Goal: Task Accomplishment & Management: Manage account settings

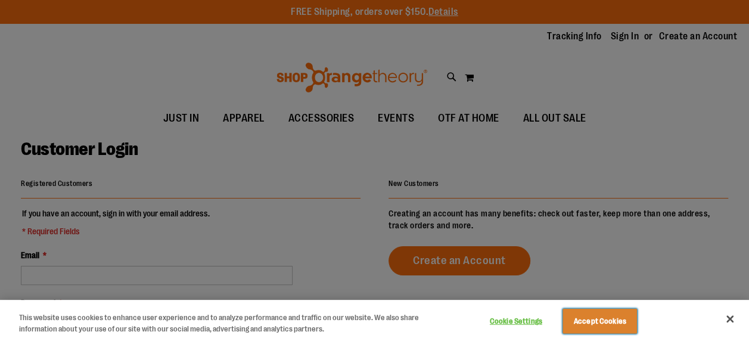
click at [572, 317] on button "Accept Cookies" at bounding box center [600, 321] width 75 height 25
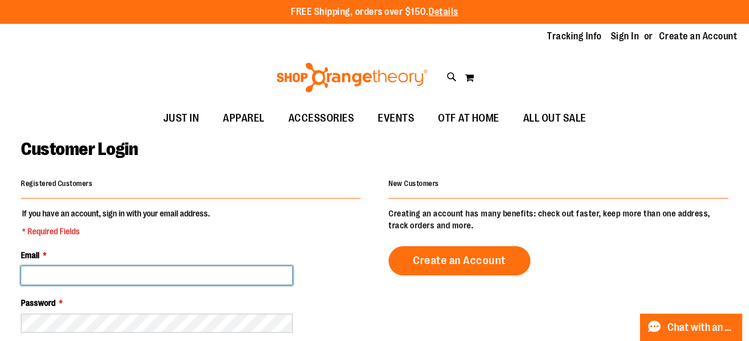
click at [229, 275] on input "Email *" at bounding box center [157, 275] width 272 height 19
type input "**********"
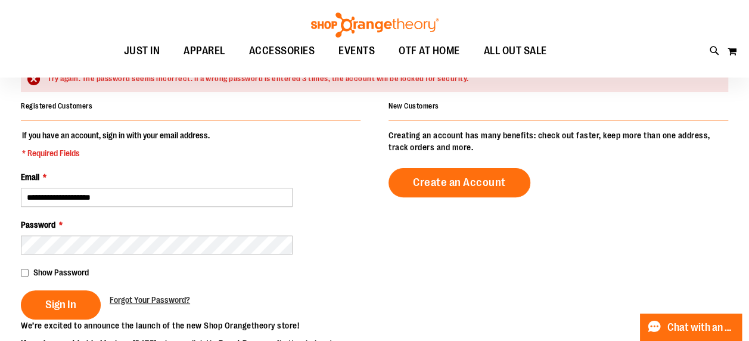
scroll to position [108, 0]
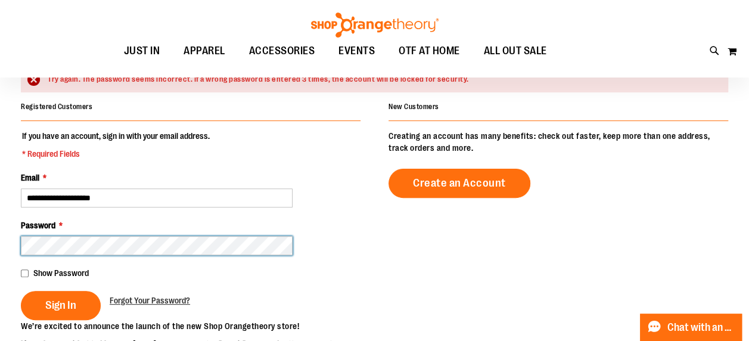
click at [21, 291] on button "Sign In" at bounding box center [61, 305] width 80 height 29
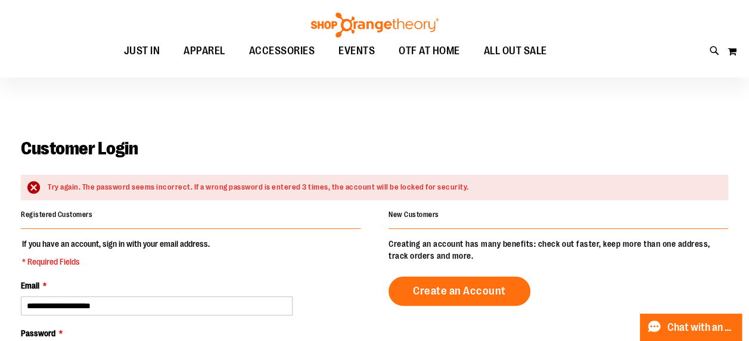
scroll to position [8, 0]
